Goal: Find specific page/section: Find specific page/section

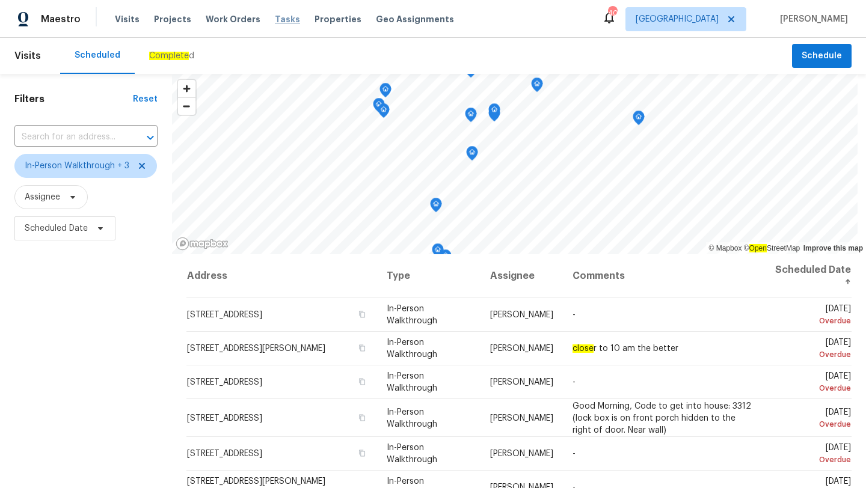
scroll to position [321, 0]
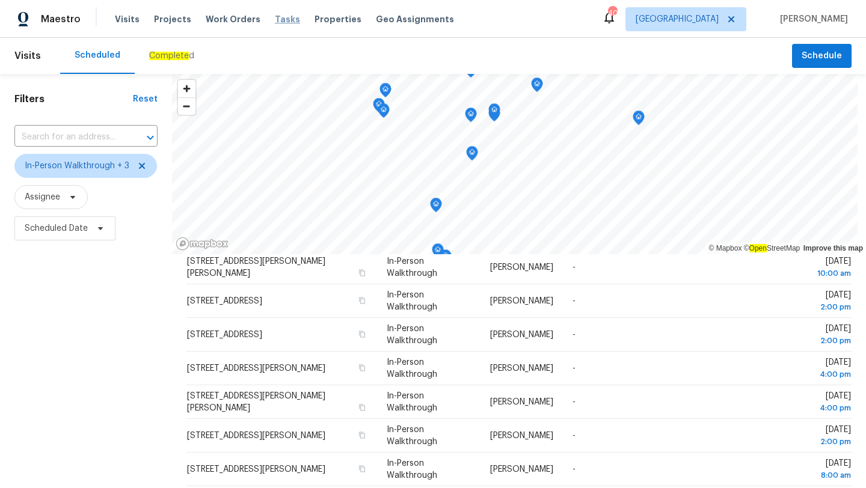
click at [275, 21] on span "Tasks" at bounding box center [287, 19] width 25 height 8
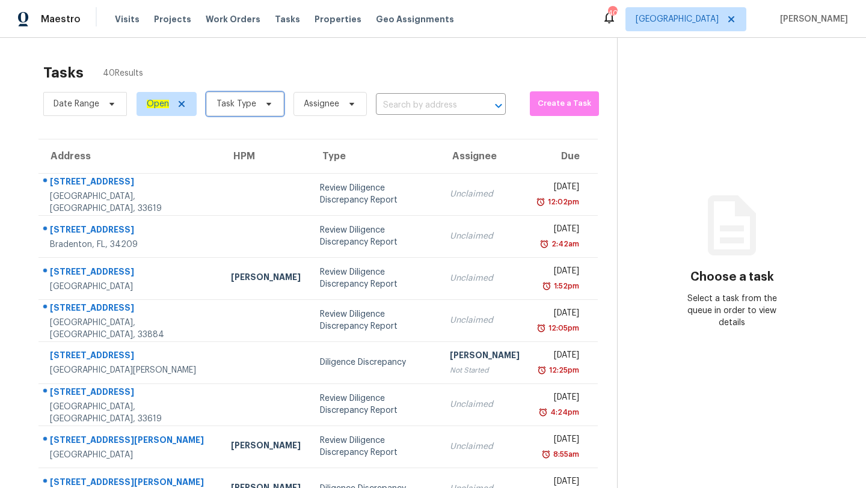
click at [237, 112] on span "Task Type" at bounding box center [245, 104] width 78 height 24
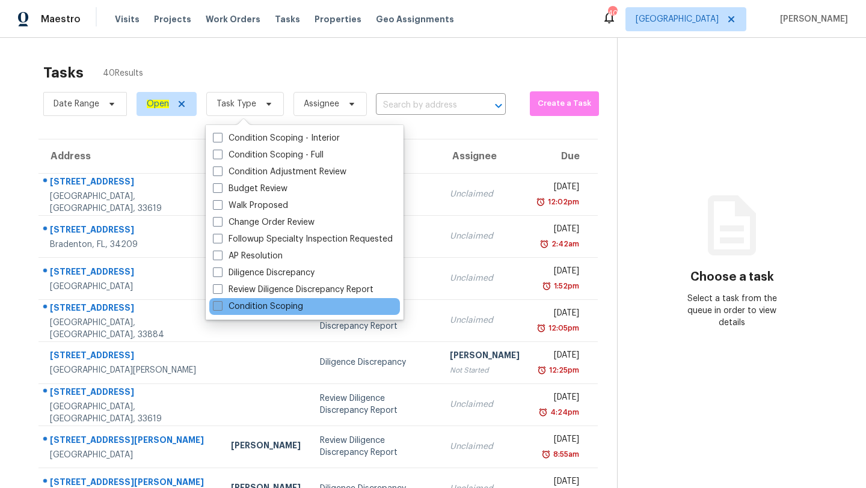
click at [259, 306] on label "Condition Scoping" at bounding box center [258, 307] width 90 height 12
click at [221, 306] on input "Condition Scoping" at bounding box center [217, 305] width 8 height 8
checkbox input "true"
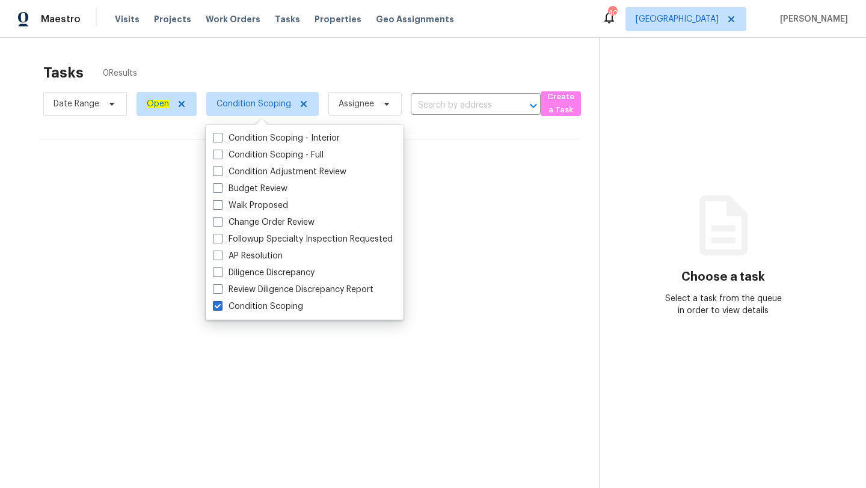
click at [385, 65] on div "Tasks 0 Results" at bounding box center [321, 72] width 556 height 31
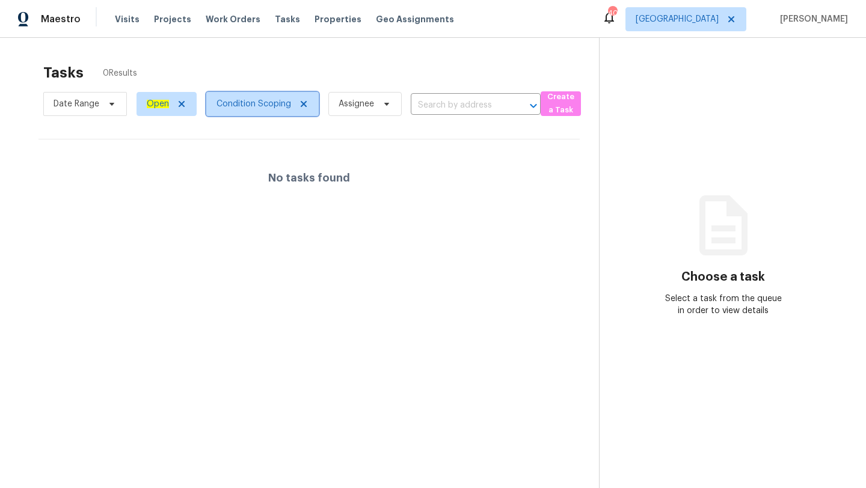
click at [277, 109] on span "Condition Scoping" at bounding box center [253, 104] width 75 height 12
